Goal: Find specific page/section: Find specific page/section

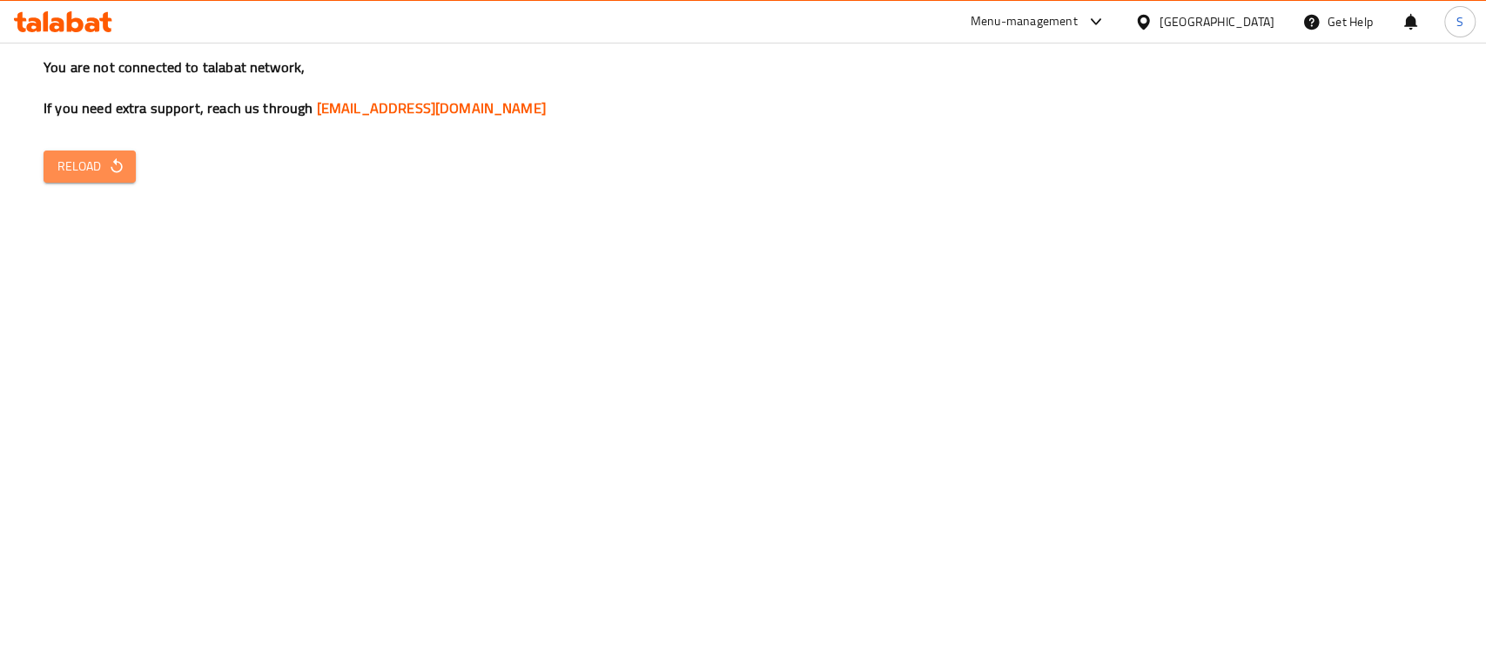
click at [124, 158] on icon "button" at bounding box center [116, 166] width 17 height 17
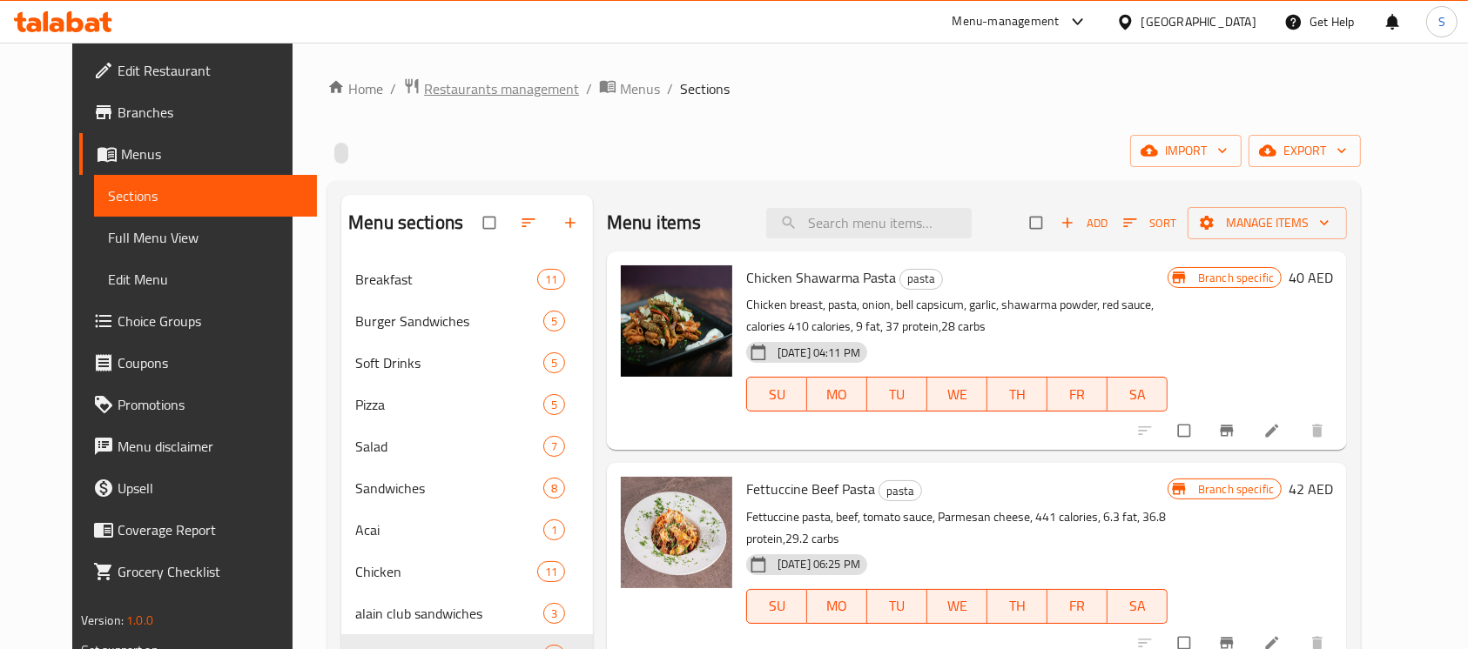
click at [503, 91] on span "Restaurants management" at bounding box center [501, 88] width 155 height 21
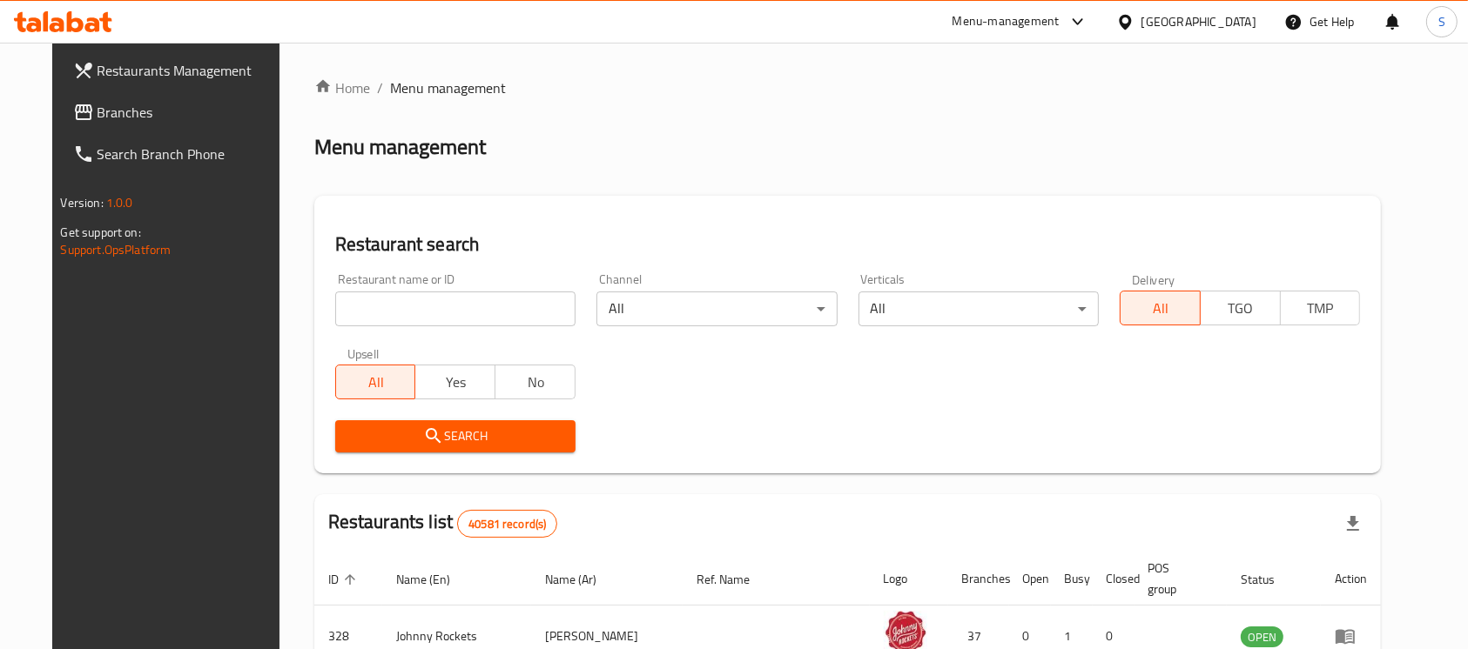
click at [1187, 14] on div "United Arab Emirates" at bounding box center [1198, 21] width 115 height 19
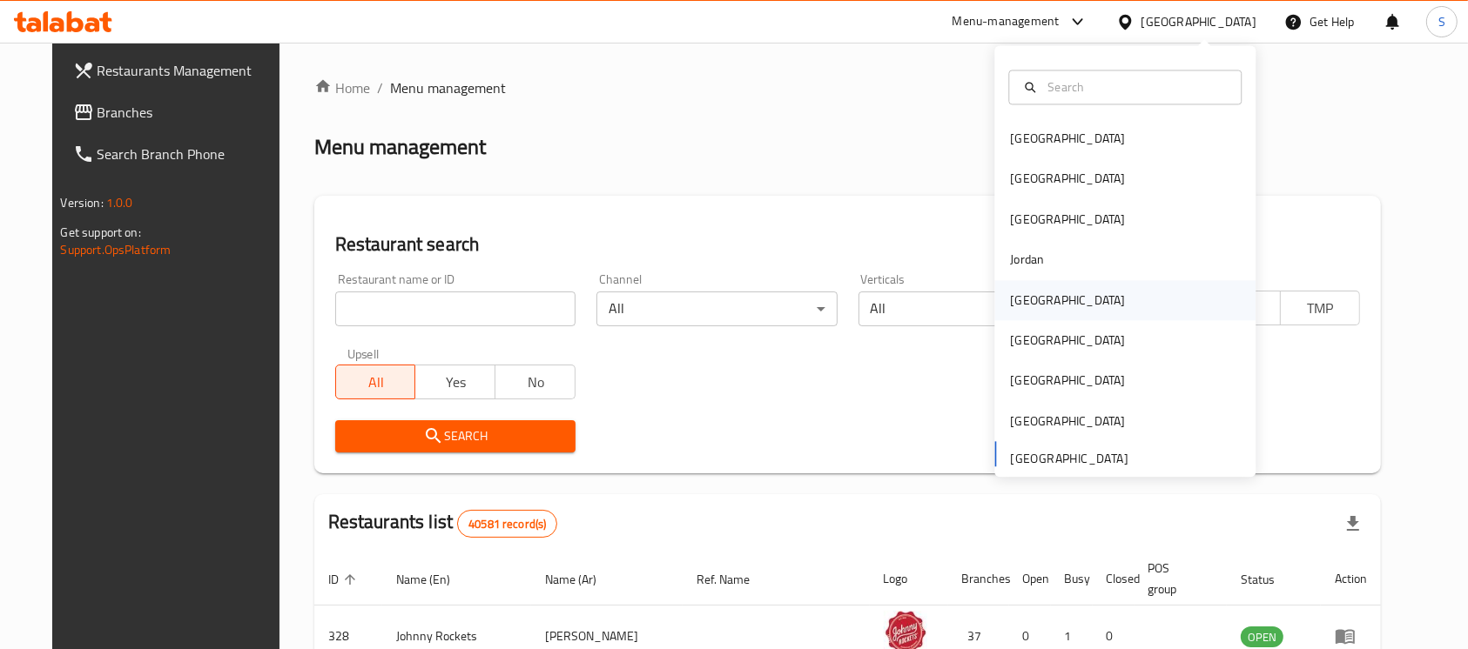
click at [1045, 302] on div "Kuwait" at bounding box center [1124, 300] width 261 height 40
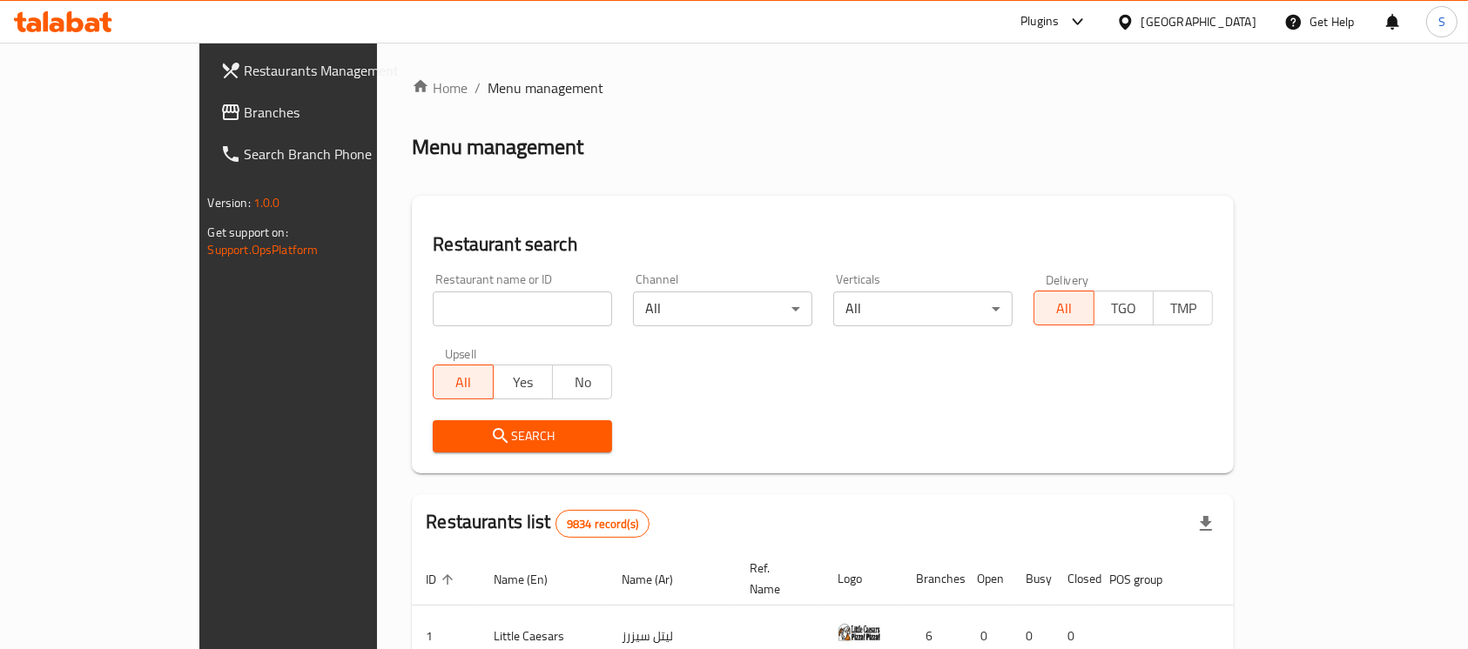
click at [1134, 18] on icon at bounding box center [1125, 22] width 18 height 18
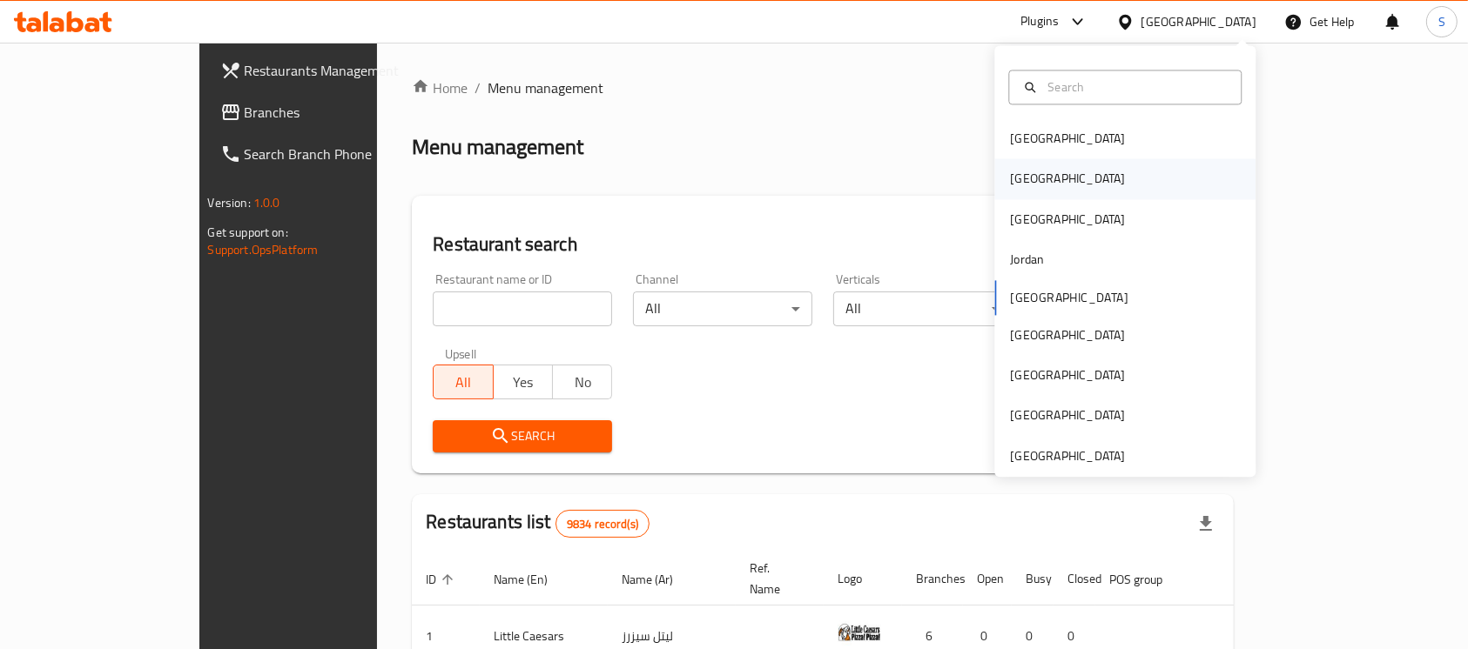
click at [1049, 187] on div "[GEOGRAPHIC_DATA]" at bounding box center [1124, 179] width 261 height 40
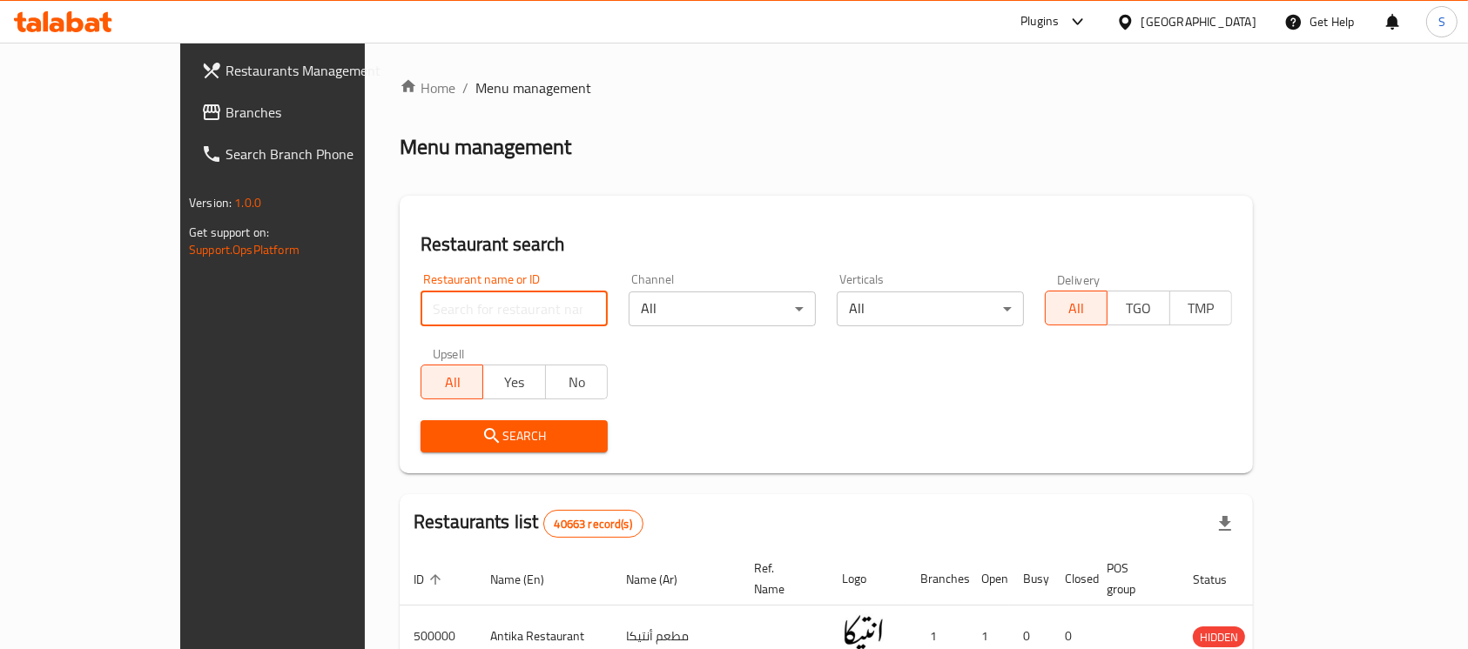
paste input "695158"
type input "695158"
click at [503, 436] on span "Search" at bounding box center [513, 437] width 159 height 22
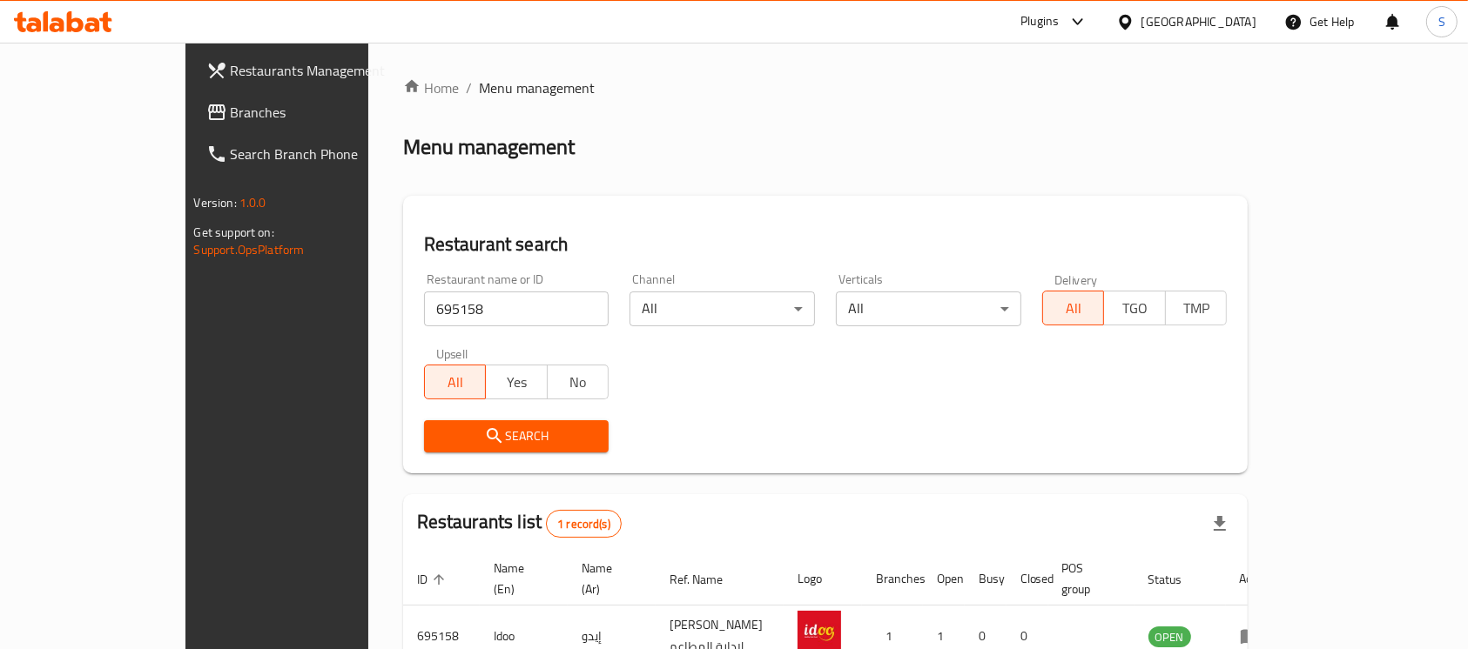
scroll to position [92, 0]
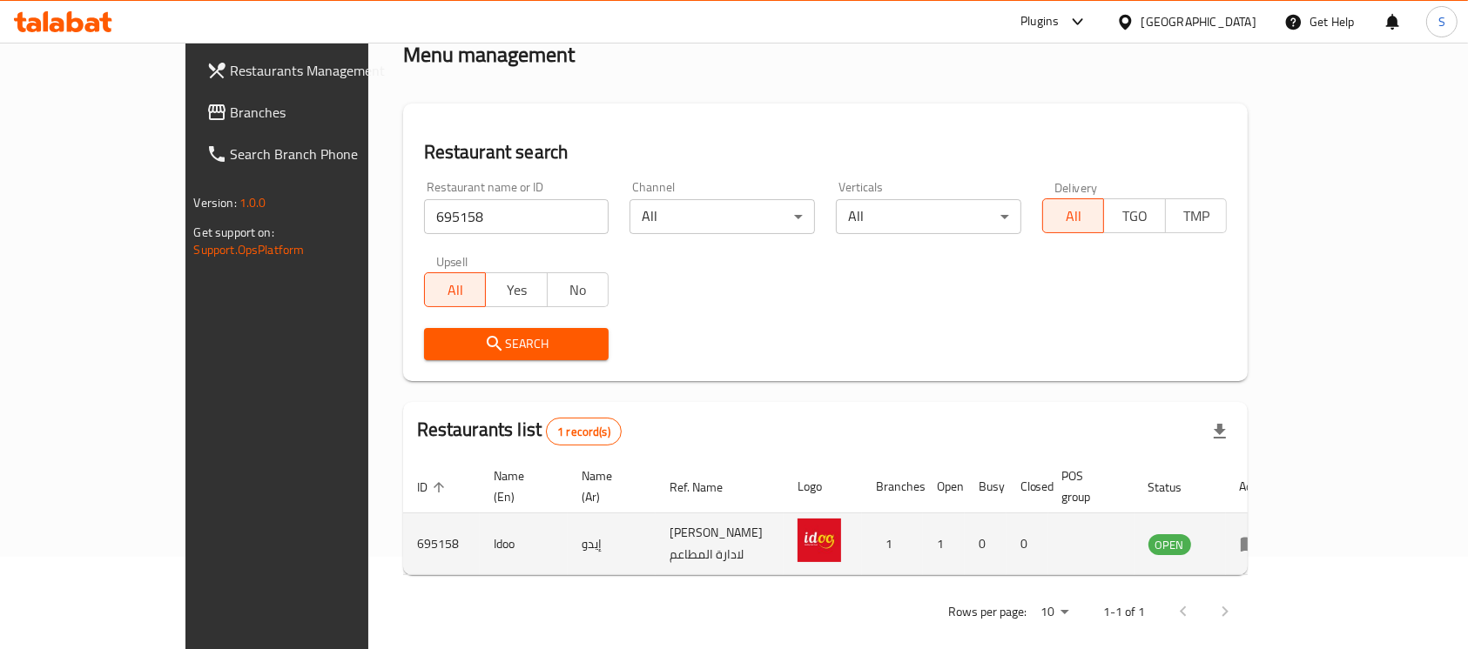
click at [480, 519] on td "Idoo" at bounding box center [524, 545] width 88 height 62
copy td "Idoo"
click at [1261, 534] on icon "enhanced table" at bounding box center [1250, 544] width 21 height 21
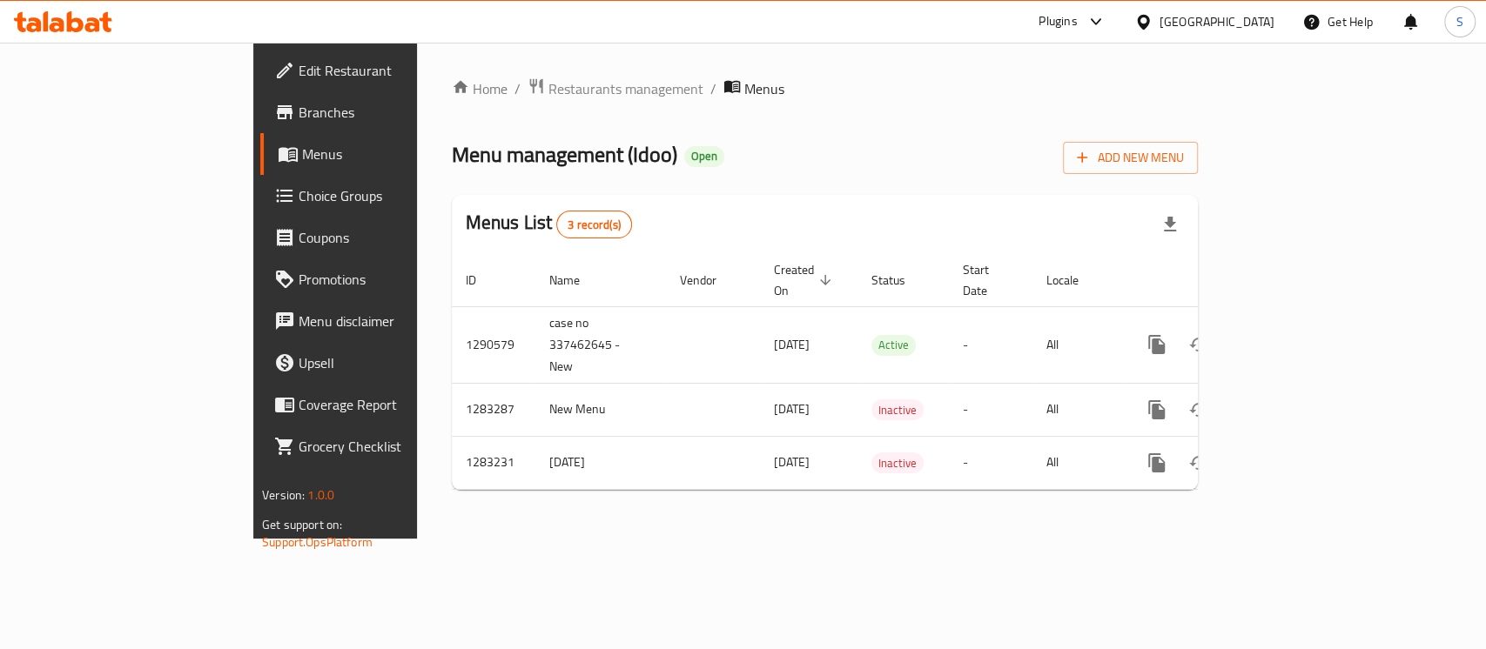
click at [299, 117] on span "Branches" at bounding box center [393, 112] width 189 height 21
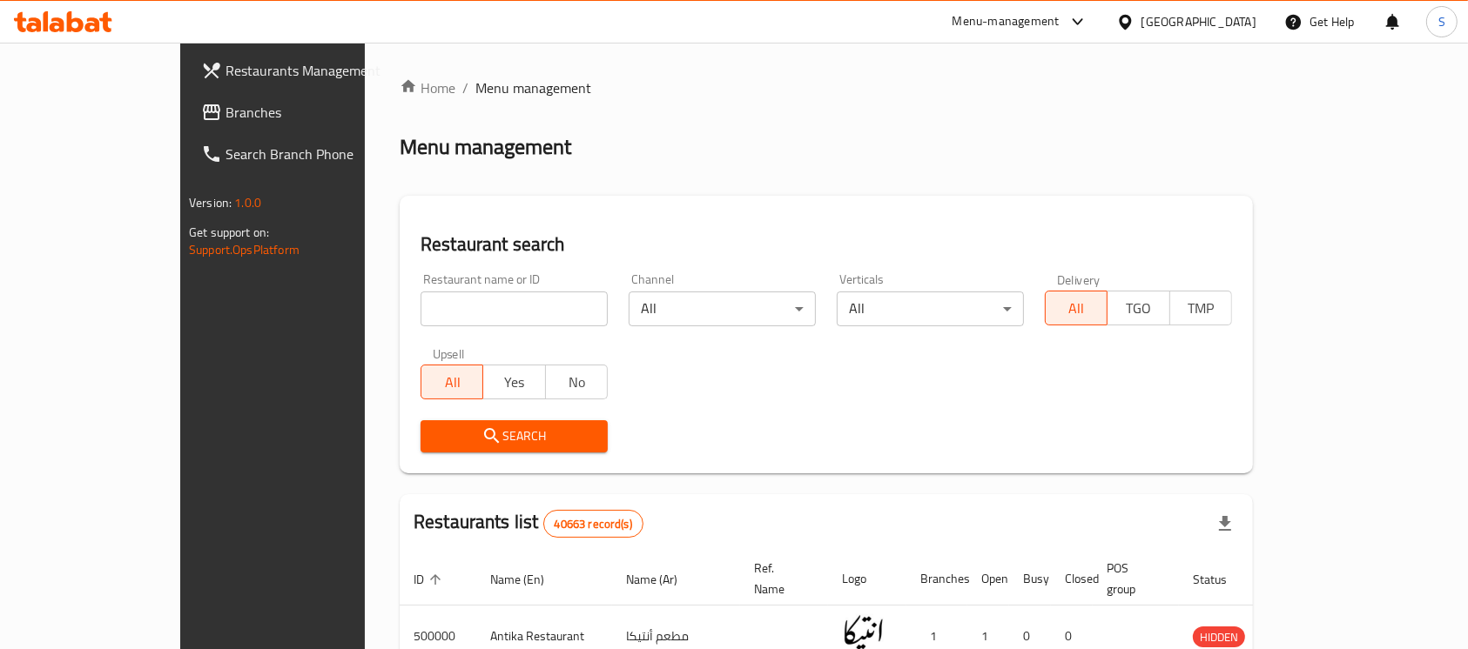
click at [1060, 28] on div "Menu-management" at bounding box center [1005, 21] width 107 height 21
click at [1070, 111] on div "Agent Campaigns Center" at bounding box center [991, 118] width 159 height 40
